Goal: Consume media (video, audio): Consume media (video, audio)

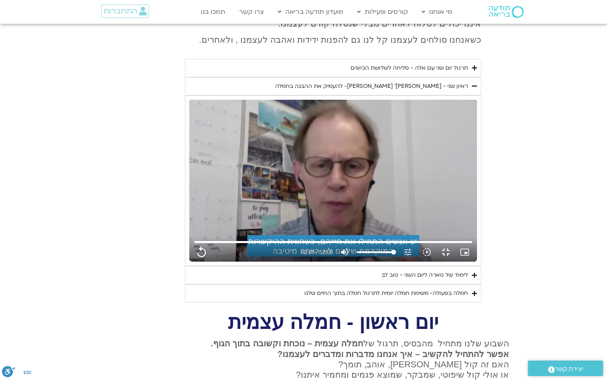
type input "1071.88"
type input "3128.933333"
type input "1071.88"
type input "3128.933333"
type input "1071.88"
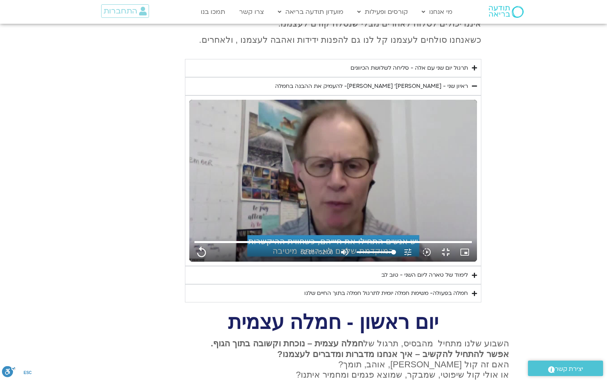
type input "3128.933333"
type input "1071.88"
type input "3128.933333"
type input "1071.88"
type input "3128.933333"
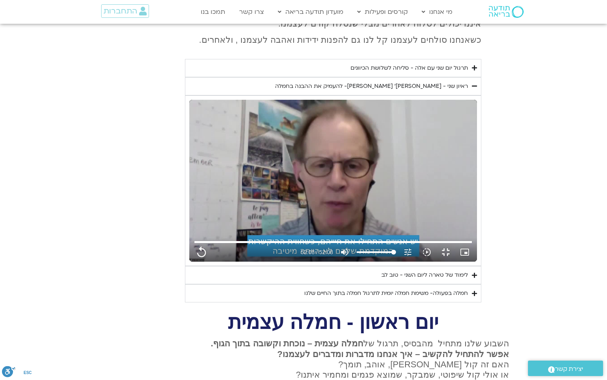
type input "1071.88"
type input "3128.933333"
type input "1071.88"
type input "3128.933333"
type input "1071.88"
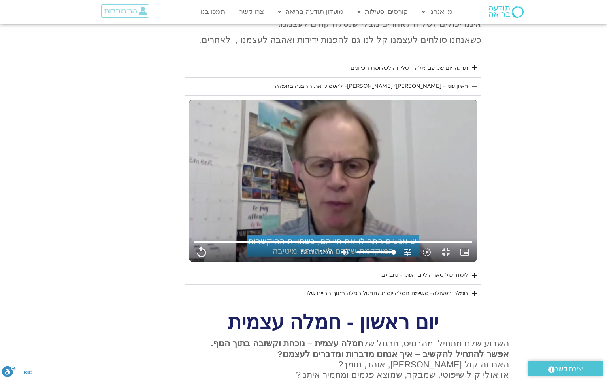
type input "3128.933333"
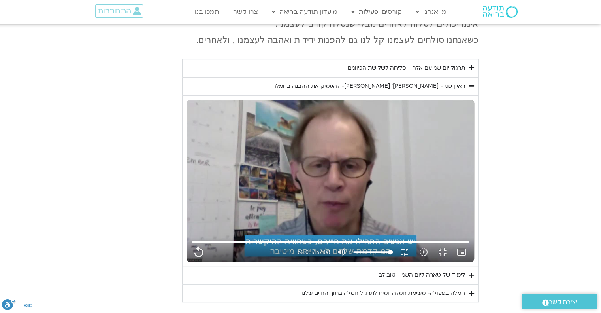
type input "1071.88"
type input "3128.933333"
type input "1071.88"
type input "3128.933333"
type input "1071.88"
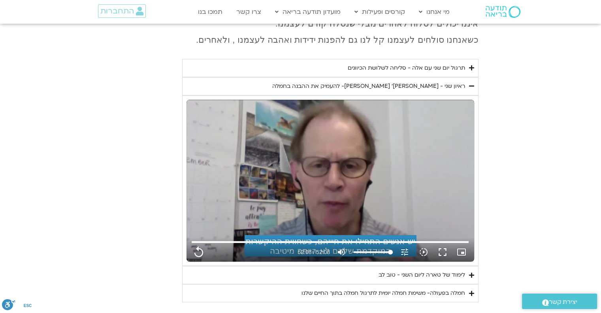
type input "3128.933333"
type input "1071.88"
type input "3128.933333"
type input "1071.88"
type input "3128.933333"
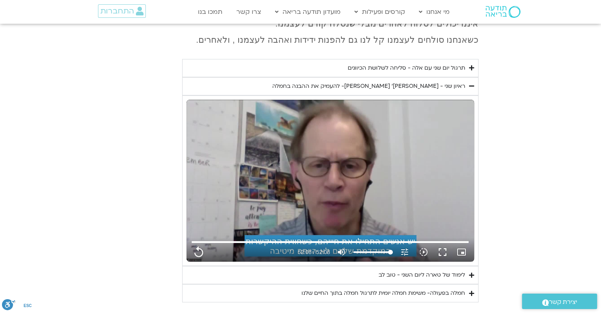
type input "1071.88"
type input "3128.933333"
type input "1071.88"
type input "3128.933333"
type input "1071.88"
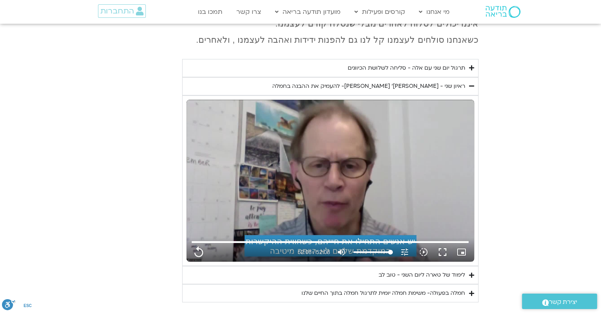
type input "3128.933333"
type input "1071.88"
type input "3128.933333"
type input "1071.88"
type input "3128.933333"
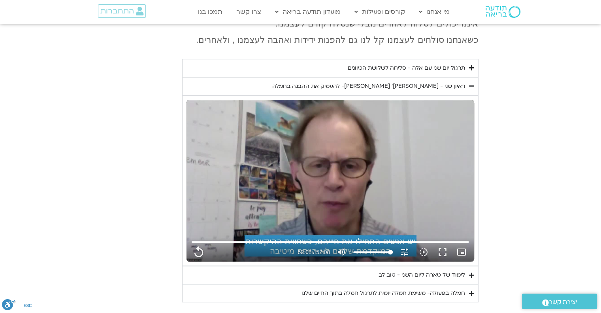
type input "1071.88"
type input "3128.933333"
type input "1071.88"
type input "3128.933333"
type input "1071.88"
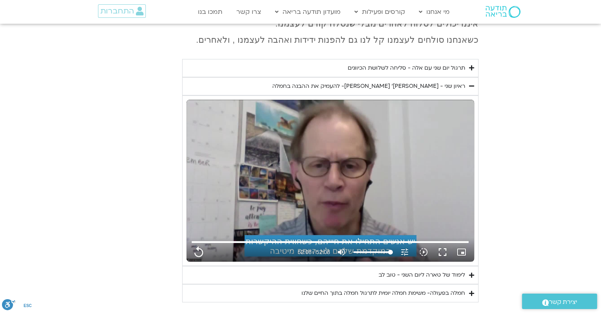
type input "3128.933333"
type input "1071.88"
type input "3128.933333"
type input "1071.88"
type input "3128.933333"
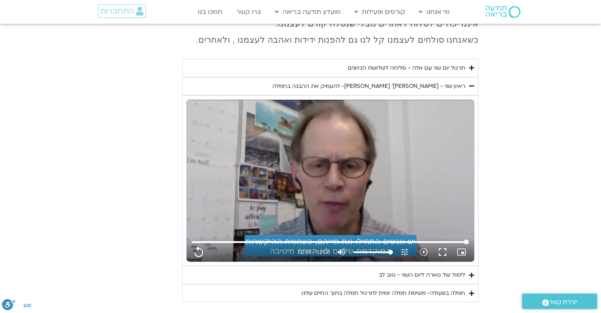
type input "1071.88"
type input "3128.933333"
type input "1071.88"
type input "3128.933333"
type input "1071.88"
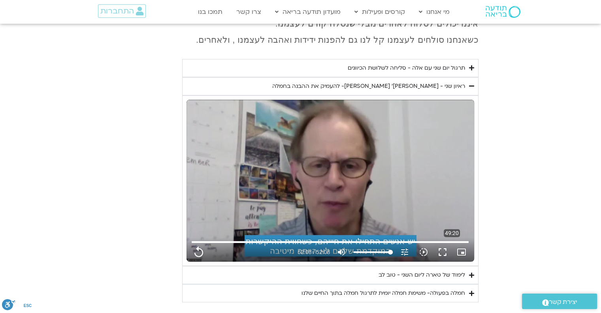
type input "3128.933333"
type input "1071.88"
type input "3128.933333"
type input "1071.88"
type input "3128.933333"
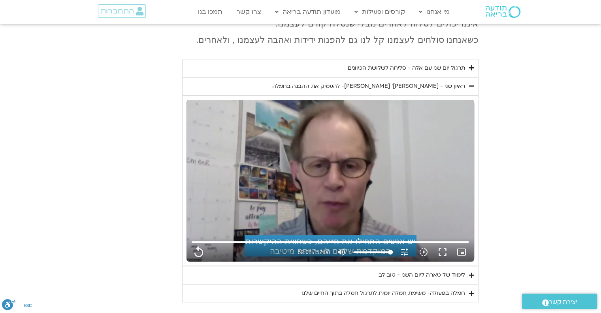
type input "1071.88"
type input "3128.933333"
type input "1071.88"
type input "3128.933333"
type input "1071.88"
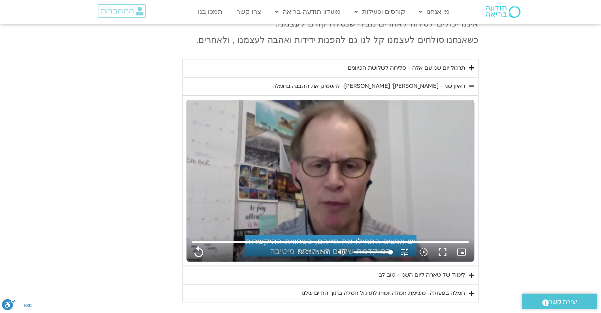
type input "3128.933333"
type input "1071.88"
type input "3128.933333"
click at [495, 219] on section "יום שני - סליחה וטוב לב "סליחה אינה שכחה או התעלמות מהתנהגות פוגעת. במקום זאת, …" at bounding box center [300, 114] width 601 height 376
type input "1071.88"
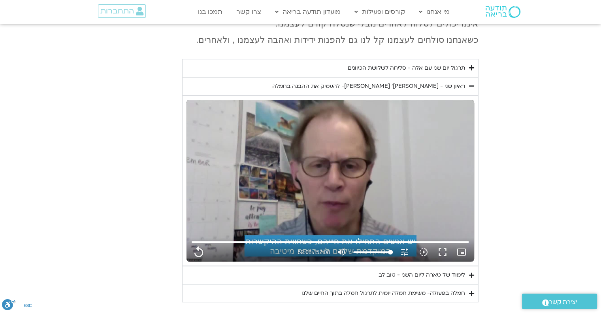
type input "3128.933333"
type input "1071.88"
type input "3128.933333"
type input "1071.88"
type input "3128.933333"
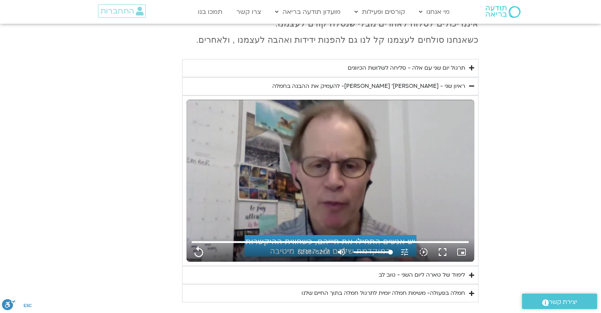
type input "1071.88"
type input "3128.933333"
type input "1071.88"
type input "3128.933333"
type input "1071.88"
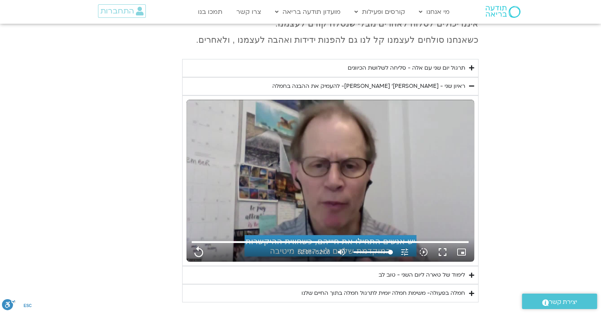
type input "3128.933333"
type input "1071.88"
type input "3128.933333"
type input "1071.88"
type input "3128.933333"
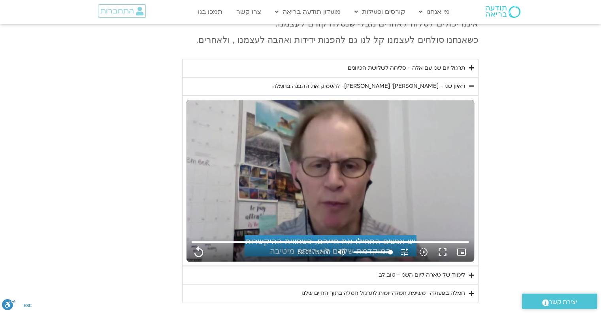
type input "1071.88"
type input "3128.933333"
type input "1071.88"
type input "3128.933333"
type input "1071.88"
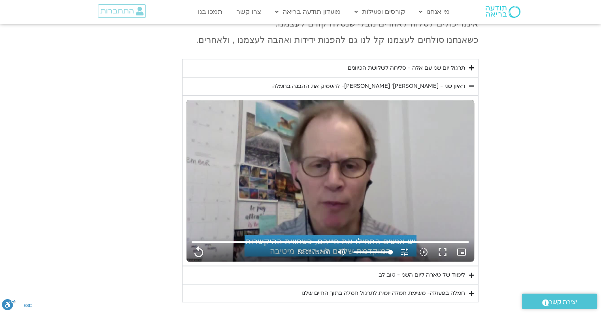
type input "3128.933333"
type input "1071.88"
type input "3128.933333"
type input "1071.88"
type input "3128.933333"
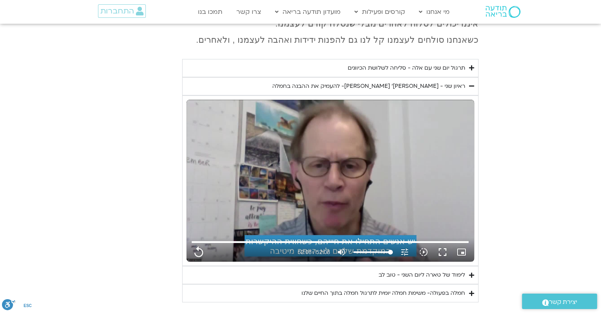
type input "1071.88"
type input "3128.933333"
type input "1071.88"
type input "3128.933333"
type input "1071.88"
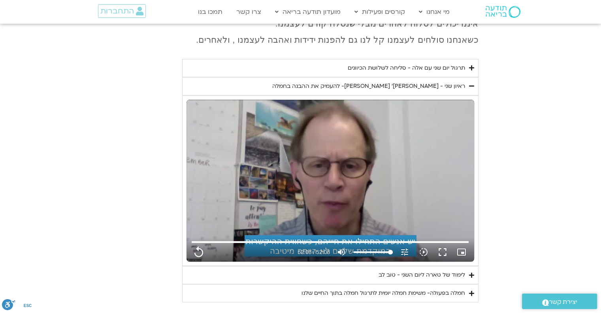
type input "3128.933333"
type input "1071.88"
type input "3128.933333"
type input "1071.88"
type input "3128.933333"
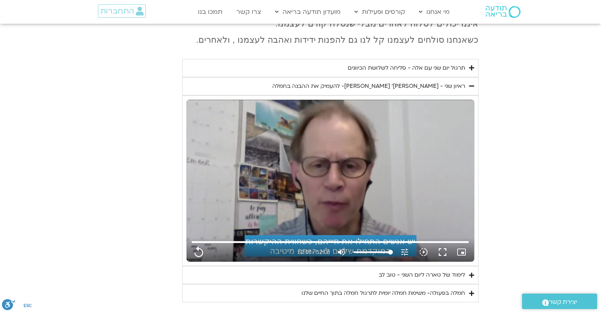
type input "1071.88"
type input "3128.933333"
type input "1071.88"
type input "3128.933333"
type input "1071.88"
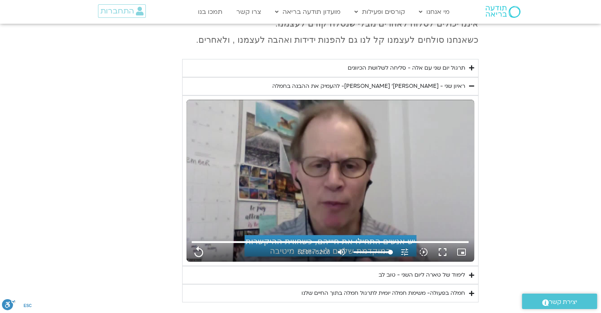
type input "3128.933333"
type input "1071.88"
type input "3128.933333"
type input "1071.88"
type input "3128.933333"
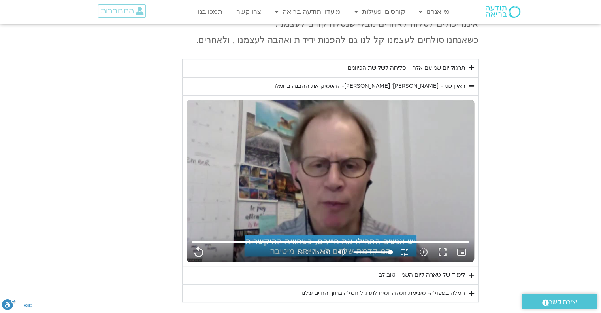
type input "1071.88"
type input "3128.933333"
type input "1071.88"
type input "3128.933333"
type input "1071.88"
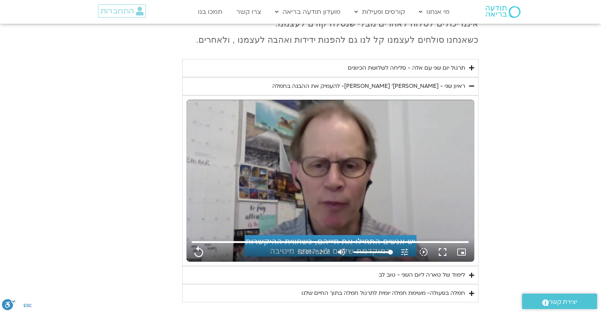
type input "3128.933333"
type input "1071.88"
type input "3128.933333"
type input "1071.88"
type input "3128.933333"
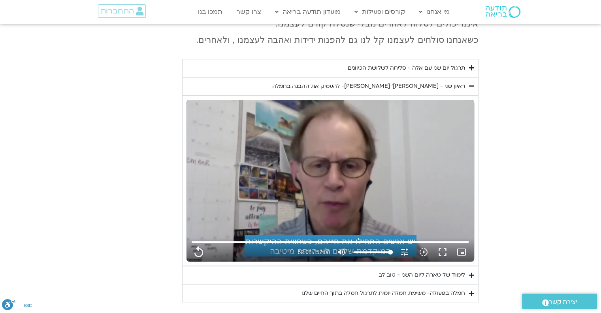
type input "1071.88"
type input "3128.933333"
type input "1071.88"
type input "3128.933333"
type input "1071.88"
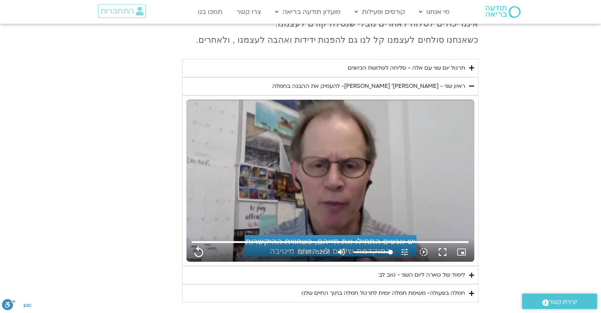
type input "3128.933333"
type input "1071.88"
type input "3128.933333"
type input "1071.88"
type input "3128.933333"
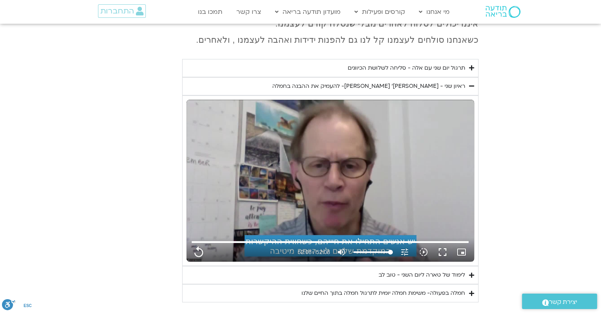
type input "1071.88"
type input "3128.933333"
type input "1071.88"
type input "3128.933333"
type input "1071.88"
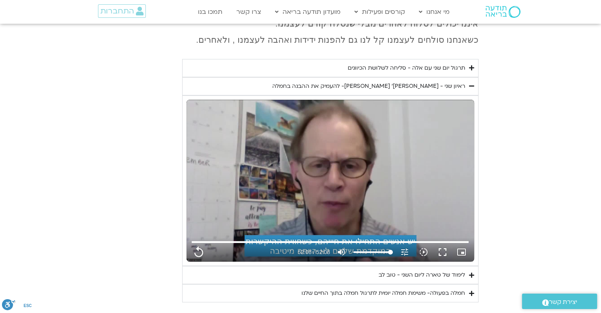
type input "3128.933333"
type input "1071.88"
type input "3128.933333"
type input "1071.88"
type input "3128.933333"
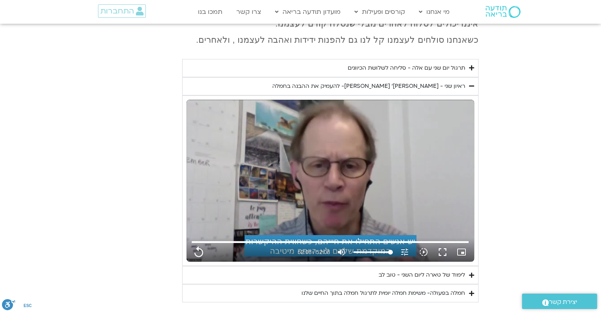
type input "1071.88"
type input "3128.933333"
type input "1071.88"
type input "3128.933333"
type input "1071.88"
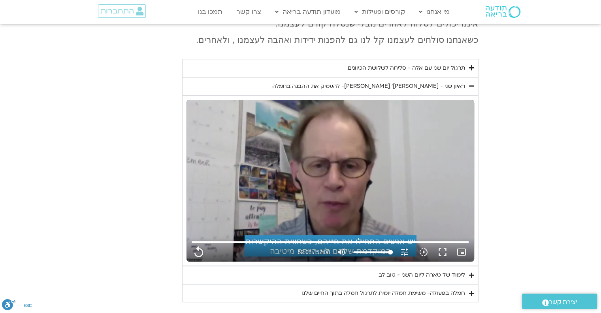
type input "3128.933333"
type input "1071.88"
type input "3128.933333"
type input "1071.88"
type input "3128.933333"
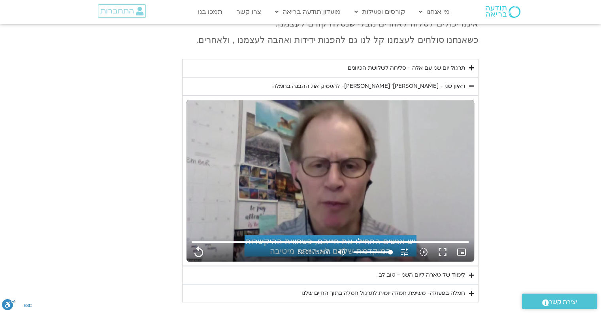
type input "1071.88"
type input "3128.933333"
type input "1071.88"
type input "3128.933333"
type input "1071.88"
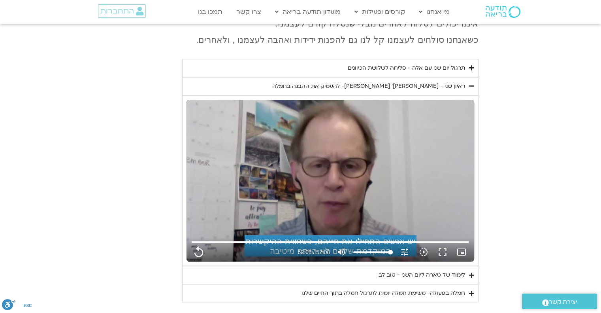
type input "3128.933333"
type input "1071.88"
type input "3128.933333"
type input "1071.88"
type input "3128.933333"
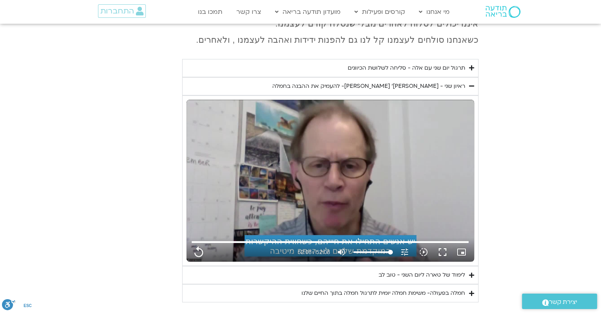
type input "1071.88"
type input "3128.933333"
type input "1071.88"
type input "3128.933333"
type input "1071.88"
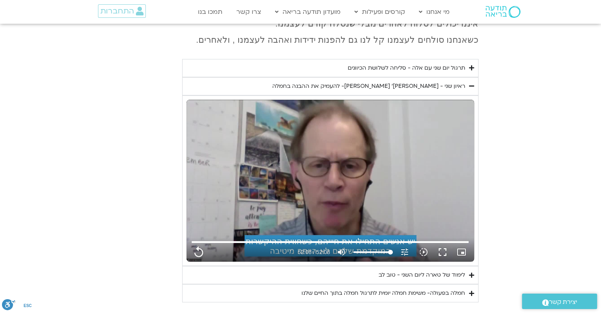
type input "3128.933333"
type input "1071.88"
type input "3128.933333"
type input "1071.88"
type input "3128.933333"
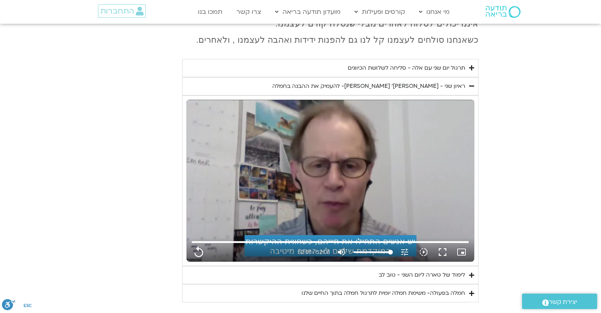
type input "1071.88"
type input "3128.933333"
type input "1071.88"
type input "3128.933333"
type input "1071.88"
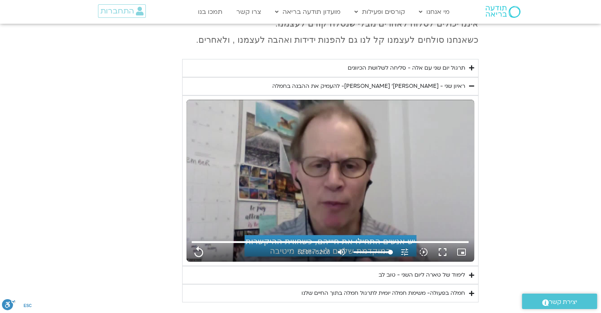
type input "3128.933333"
type input "1071.88"
type input "3128.933333"
type input "1071.88"
type input "3128.933333"
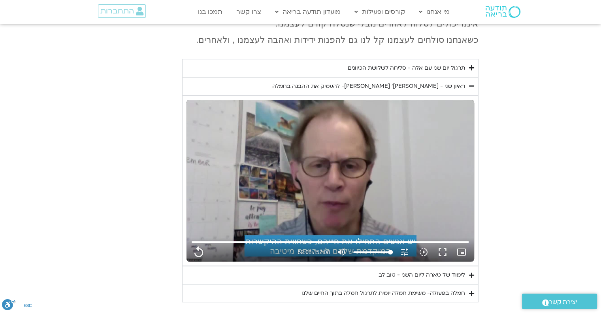
type input "1071.88"
type input "3128.933333"
type input "1071.88"
type input "3128.933333"
type input "1071.88"
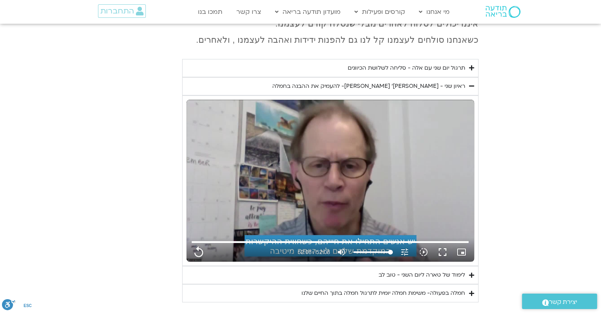
type input "3128.933333"
type input "1071.88"
type input "3128.933333"
type input "1071.88"
type input "3128.933333"
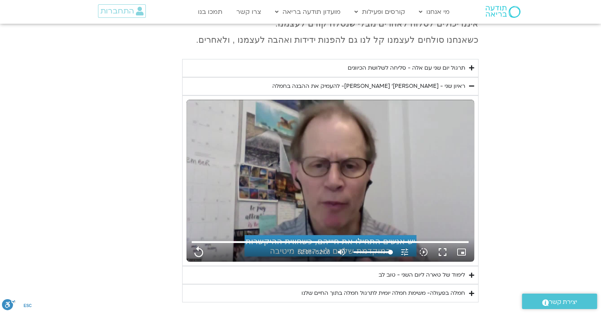
type input "1071.88"
type input "3128.933333"
type input "1071.88"
type input "3128.933333"
type input "1071.88"
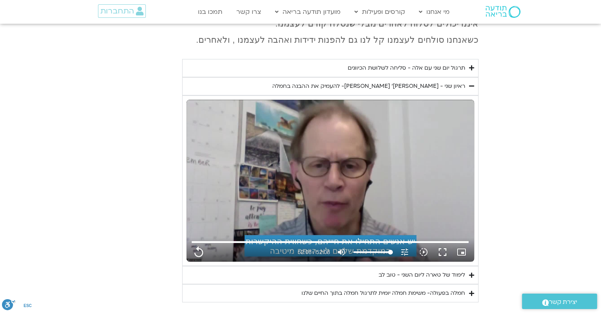
type input "3128.933333"
type input "1071.88"
type input "3128.933333"
type input "1071.88"
type input "3128.933333"
